Goal: Check status

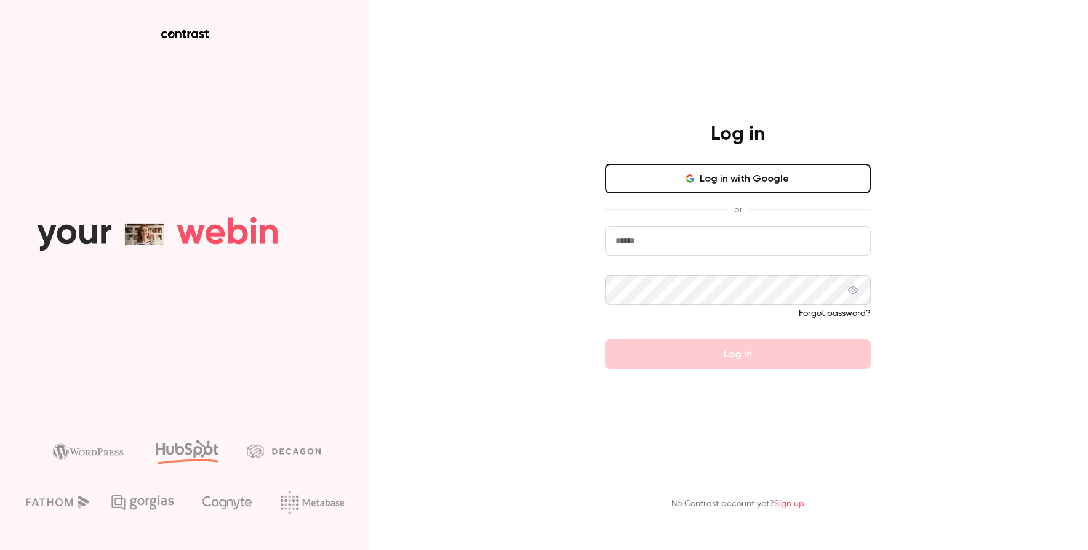
click at [750, 174] on button "Log in with Google" at bounding box center [738, 179] width 266 height 30
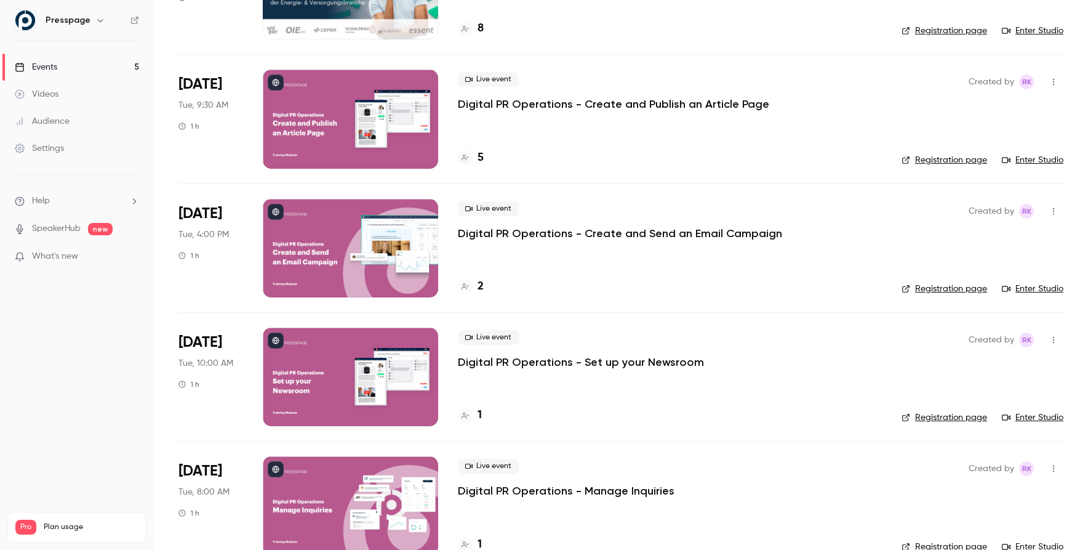
scroll to position [164, 0]
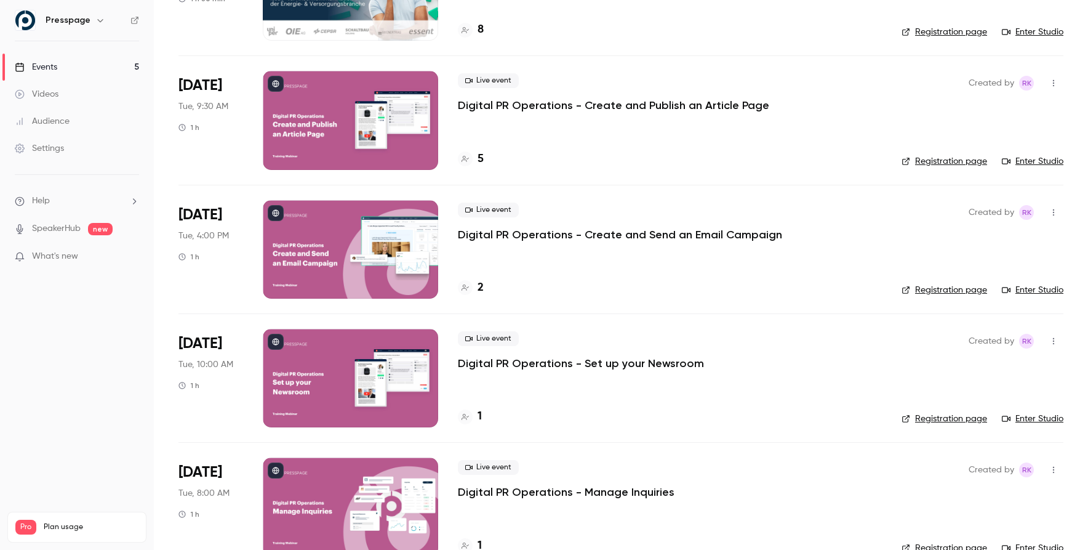
click at [543, 103] on p "Digital PR Operations - Create and Publish an Article Page" at bounding box center [613, 105] width 311 height 15
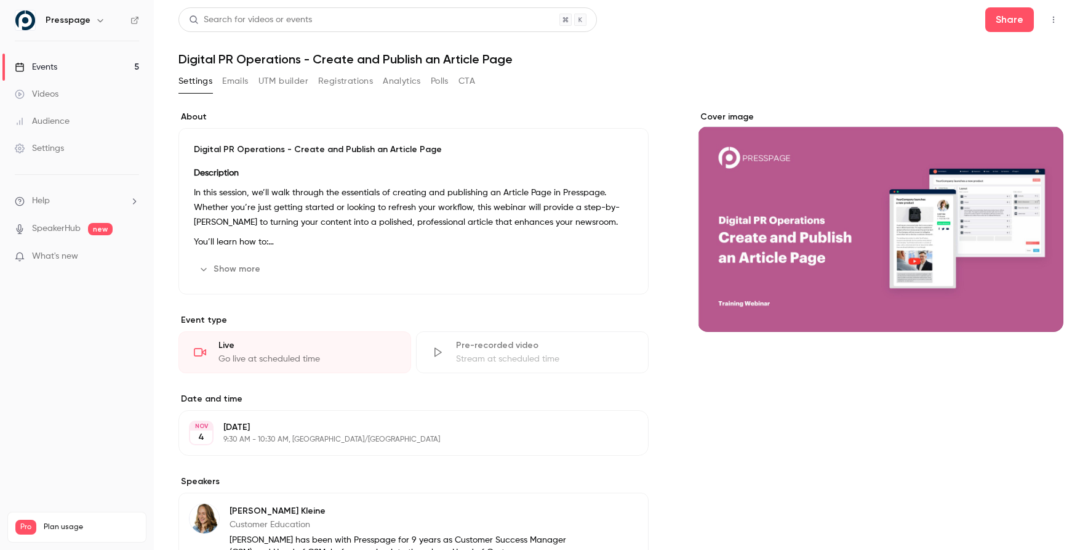
click at [329, 87] on button "Registrations" at bounding box center [345, 81] width 55 height 20
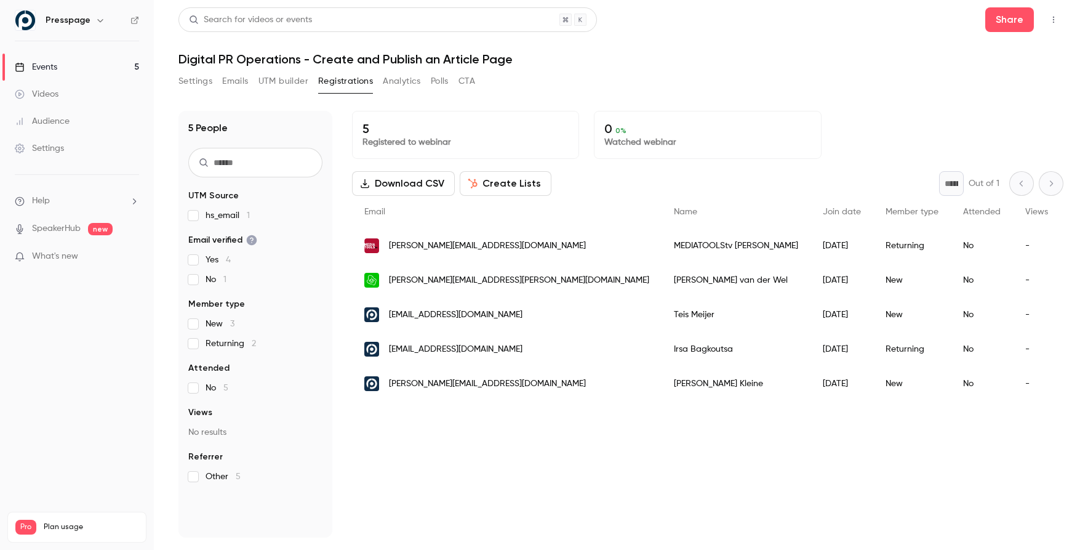
click at [71, 259] on span "What's new" at bounding box center [55, 256] width 46 height 13
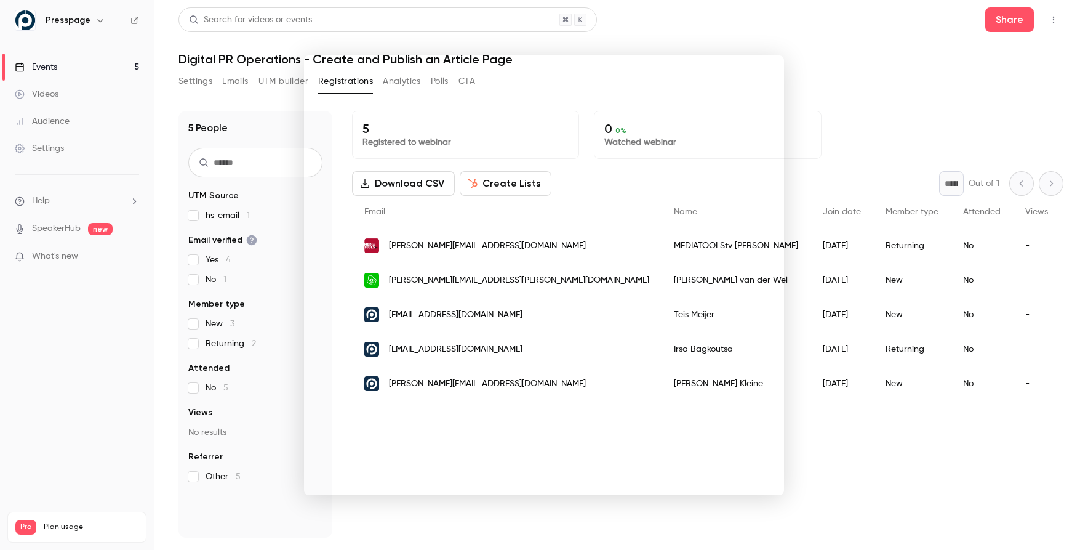
click at [884, 85] on div at bounding box center [544, 275] width 1088 height 550
